Goal: Check status: Check status

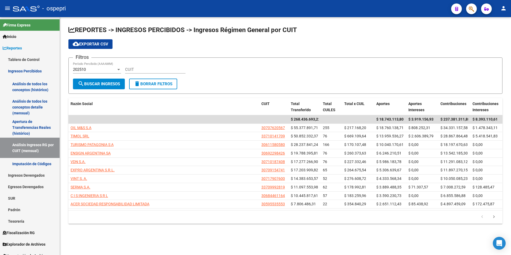
click at [172, 60] on form "Filtros 202510 Período Percibido (AAAAMM) CUIT search Buscar Ingresos delete Bo…" at bounding box center [285, 75] width 434 height 36
click at [171, 64] on div "CUIT" at bounding box center [155, 67] width 60 height 11
click at [170, 66] on div "CUIT" at bounding box center [155, 67] width 60 height 11
paste input "30-71849852-6"
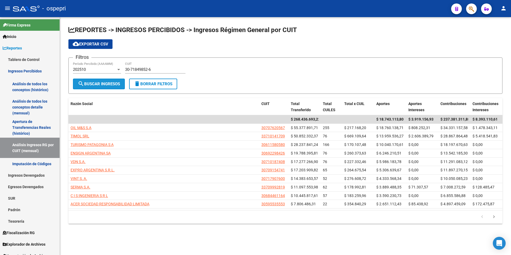
click at [104, 82] on span "search Buscar Ingresos" at bounding box center [99, 84] width 42 height 5
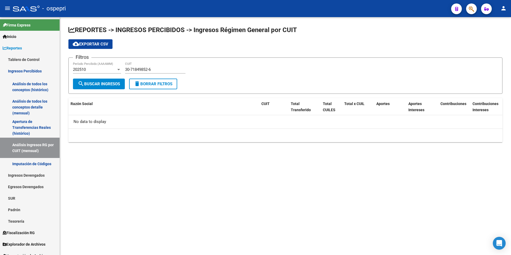
click at [103, 65] on div "202510 Período Percibido (AAAAMM)" at bounding box center [97, 67] width 48 height 11
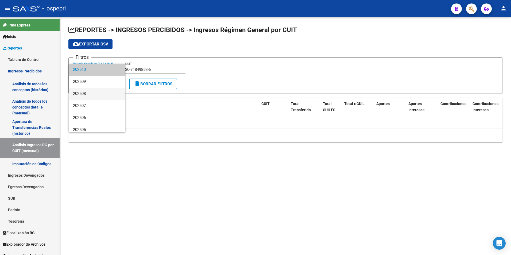
click at [92, 92] on span "202508" at bounding box center [97, 94] width 48 height 12
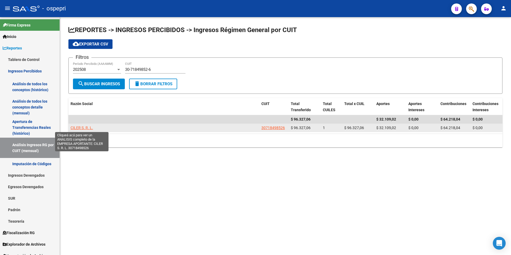
click at [90, 128] on span "CILER S. R. L." at bounding box center [82, 128] width 22 height 4
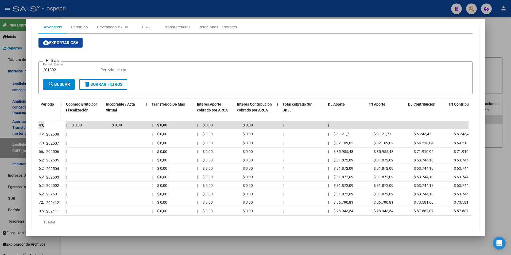
scroll to position [0, 230]
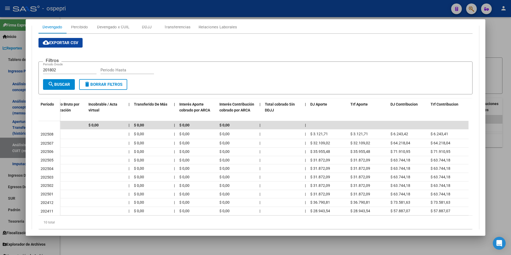
click at [508, 37] on div at bounding box center [255, 127] width 511 height 255
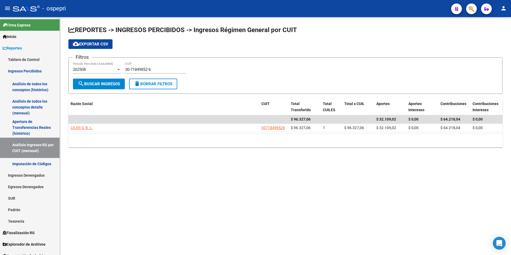
drag, startPoint x: 216, startPoint y: 204, endPoint x: 219, endPoint y: 188, distance: 16.4
click at [216, 204] on mat-sidenav-content "REPORTES -> INGRESOS PERCIBIDOS -> Ingresos Régimen General por CUIT cloud_down…" at bounding box center [285, 136] width 451 height 238
click at [166, 69] on input "30-71849852-6" at bounding box center [155, 69] width 60 height 5
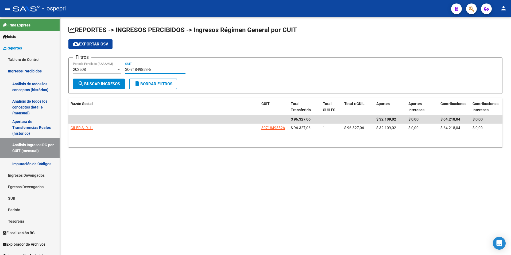
paste input "456675"
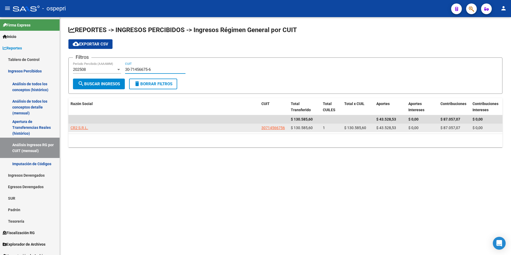
type input "30-71456675-6"
click at [76, 128] on span "CR2 S.R.L." at bounding box center [80, 128] width 18 height 4
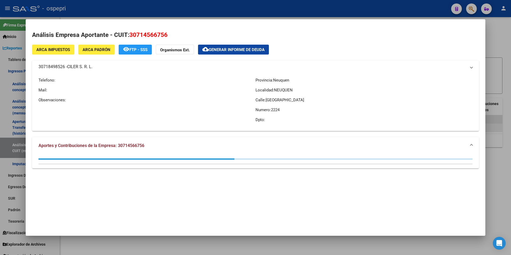
type textarea "30714566756"
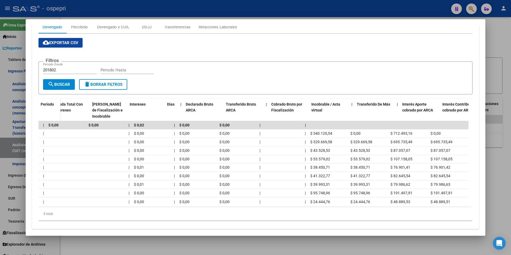
scroll to position [0, 0]
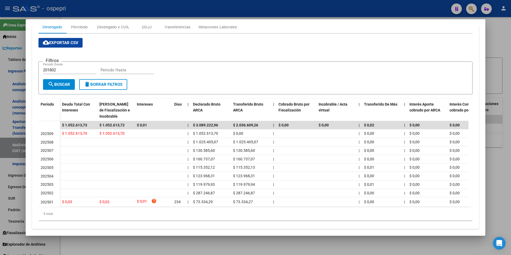
click at [501, 34] on div at bounding box center [255, 127] width 511 height 255
